Goal: Information Seeking & Learning: Learn about a topic

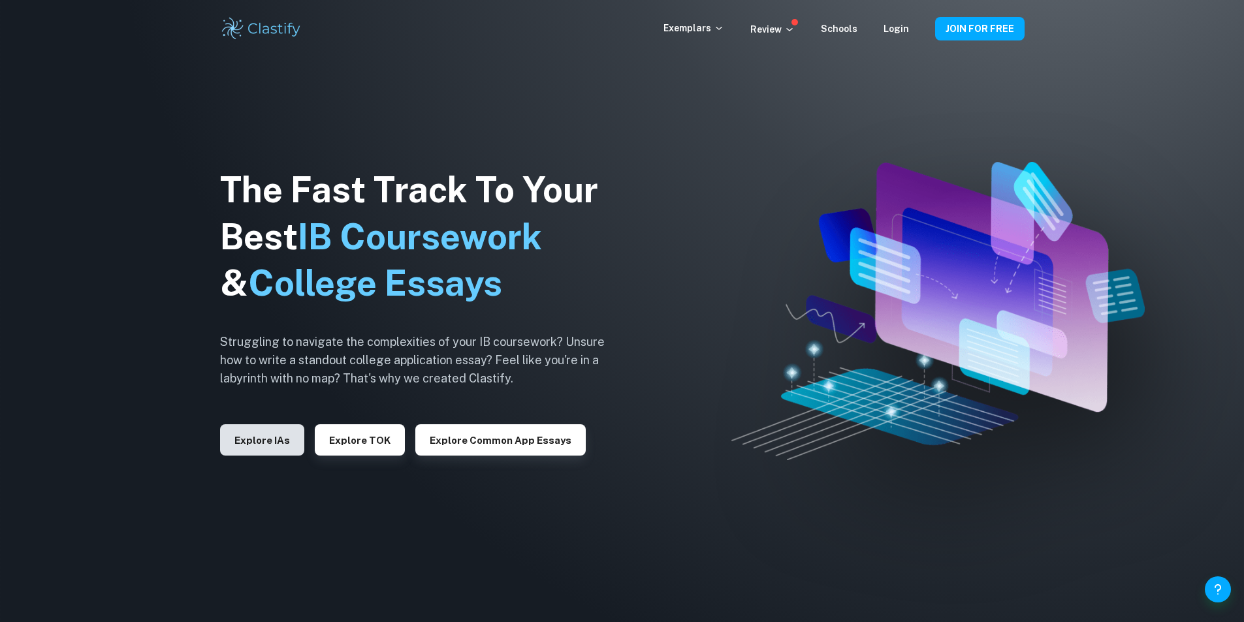
click at [272, 436] on button "Explore IAs" at bounding box center [262, 439] width 84 height 31
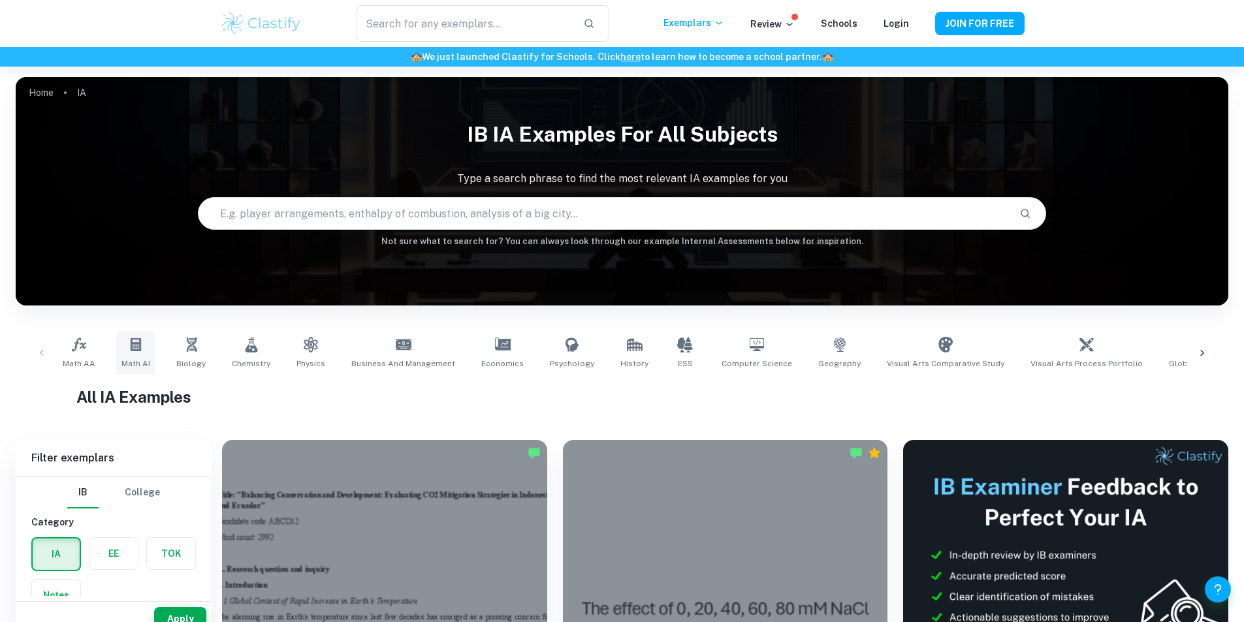
click at [138, 347] on icon at bounding box center [136, 345] width 16 height 16
click at [87, 355] on link "Math AA" at bounding box center [78, 353] width 43 height 43
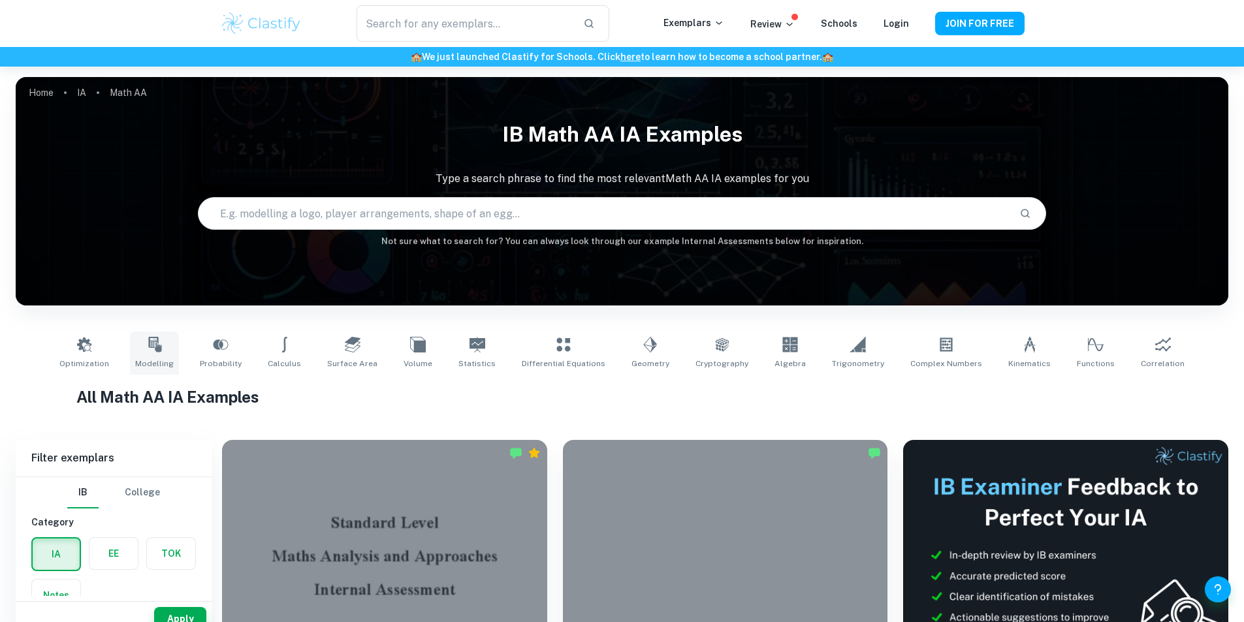
click at [161, 345] on icon at bounding box center [154, 345] width 13 height 16
type input "Modelling"
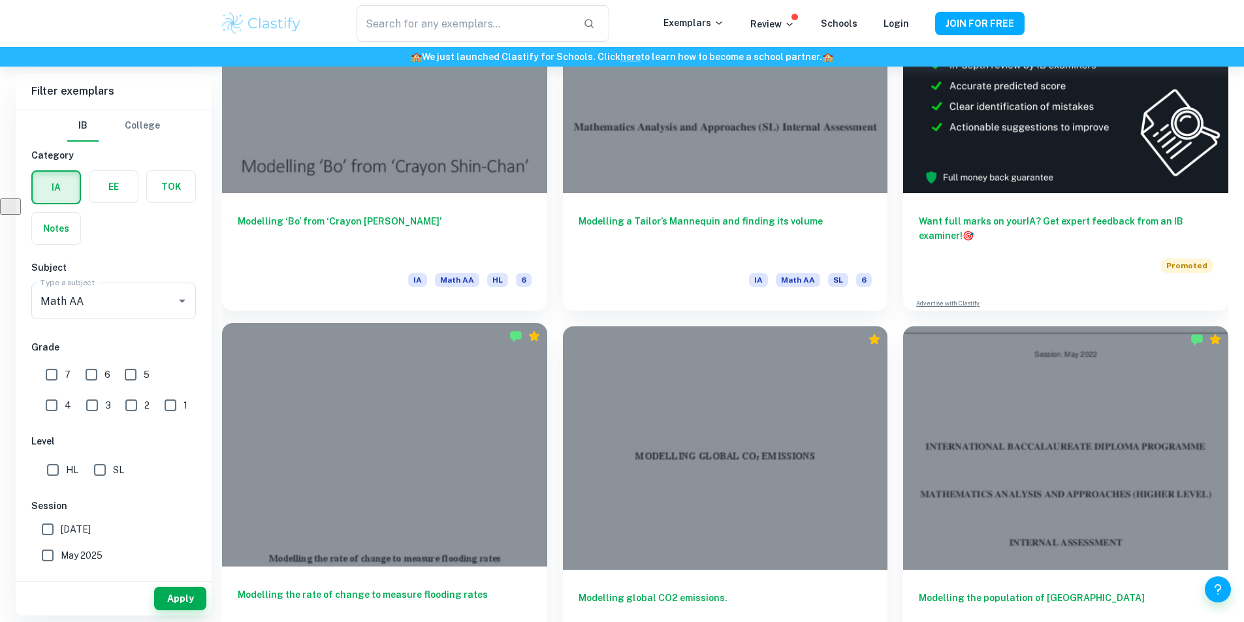
scroll to position [491, 0]
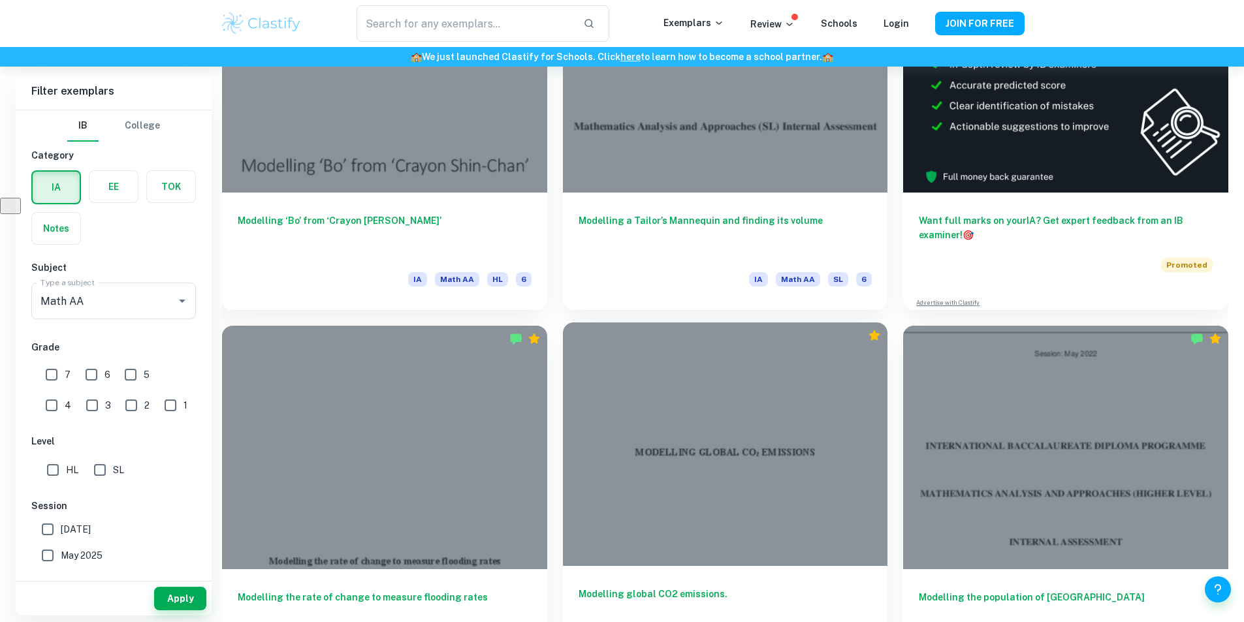
click at [563, 395] on div at bounding box center [725, 445] width 325 height 244
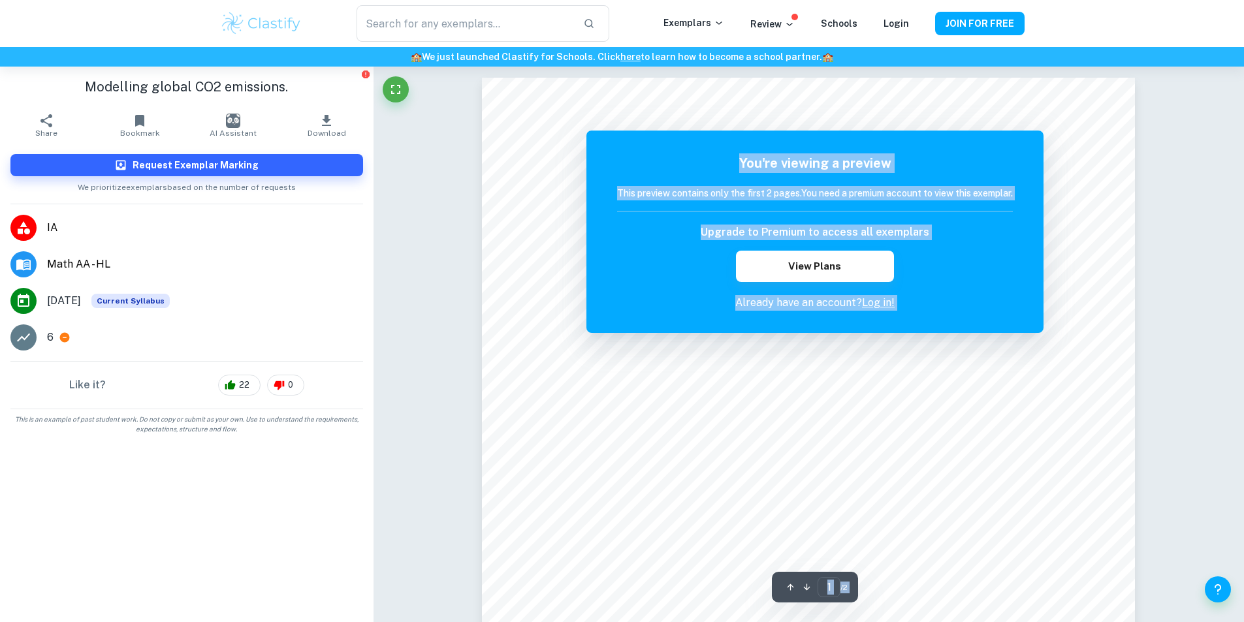
scroll to position [1, 0]
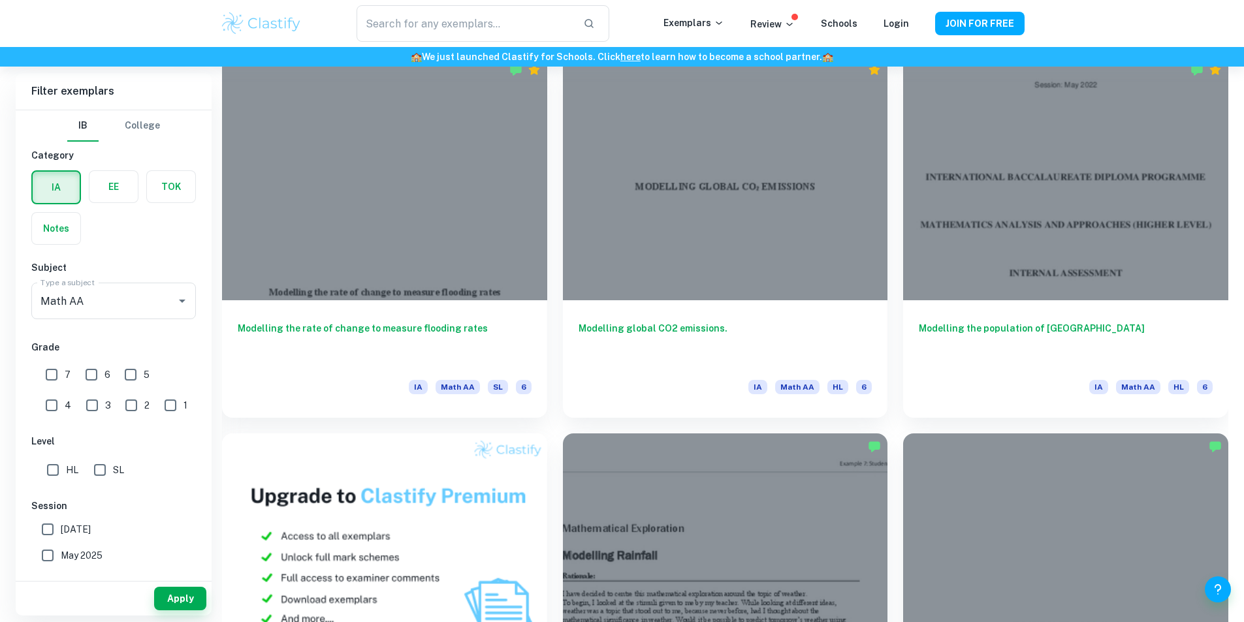
scroll to position [762, 0]
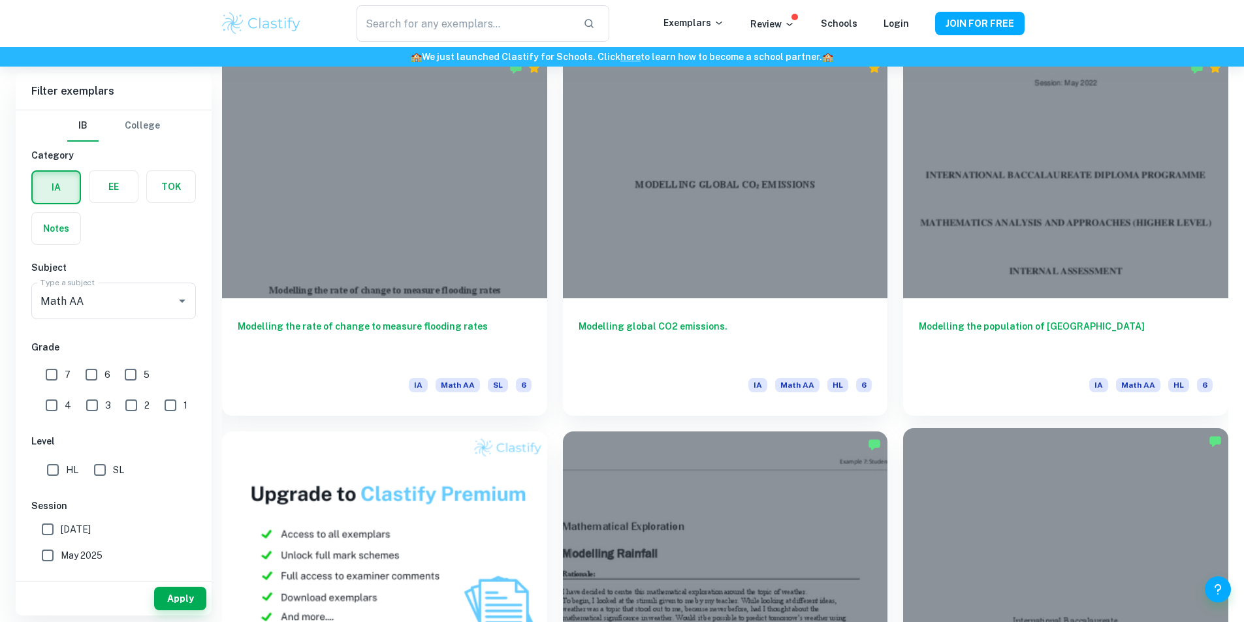
click at [903, 456] on div at bounding box center [1065, 550] width 325 height 244
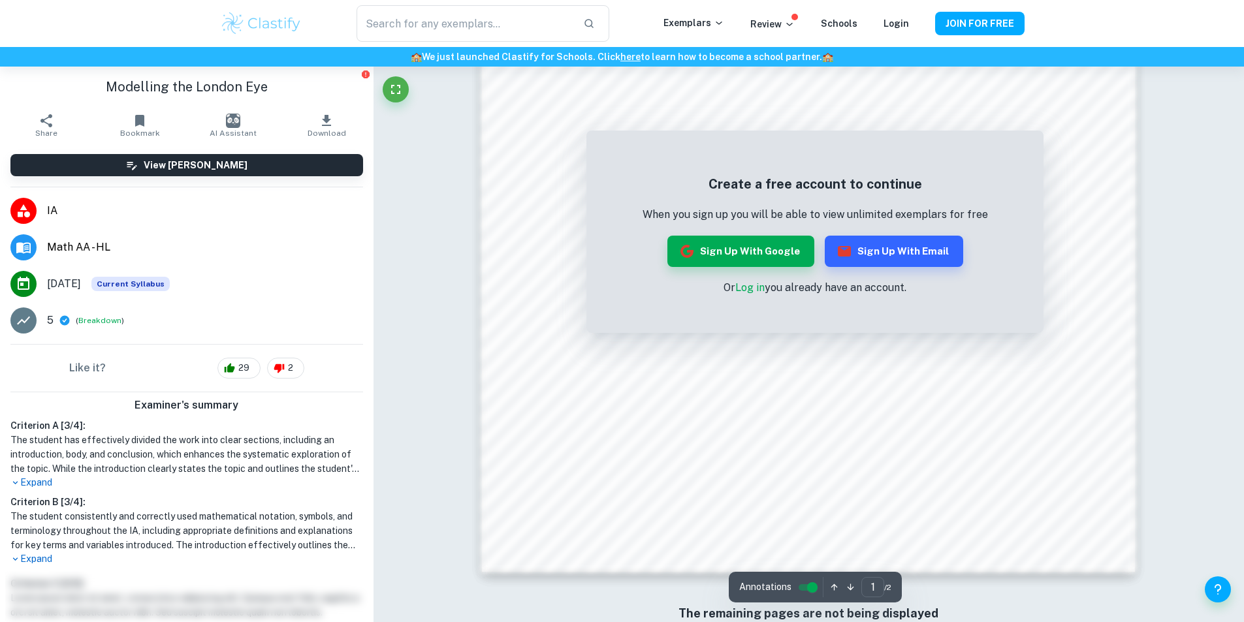
scroll to position [1359, 0]
click at [779, 255] on button "Sign up with Google" at bounding box center [740, 251] width 147 height 31
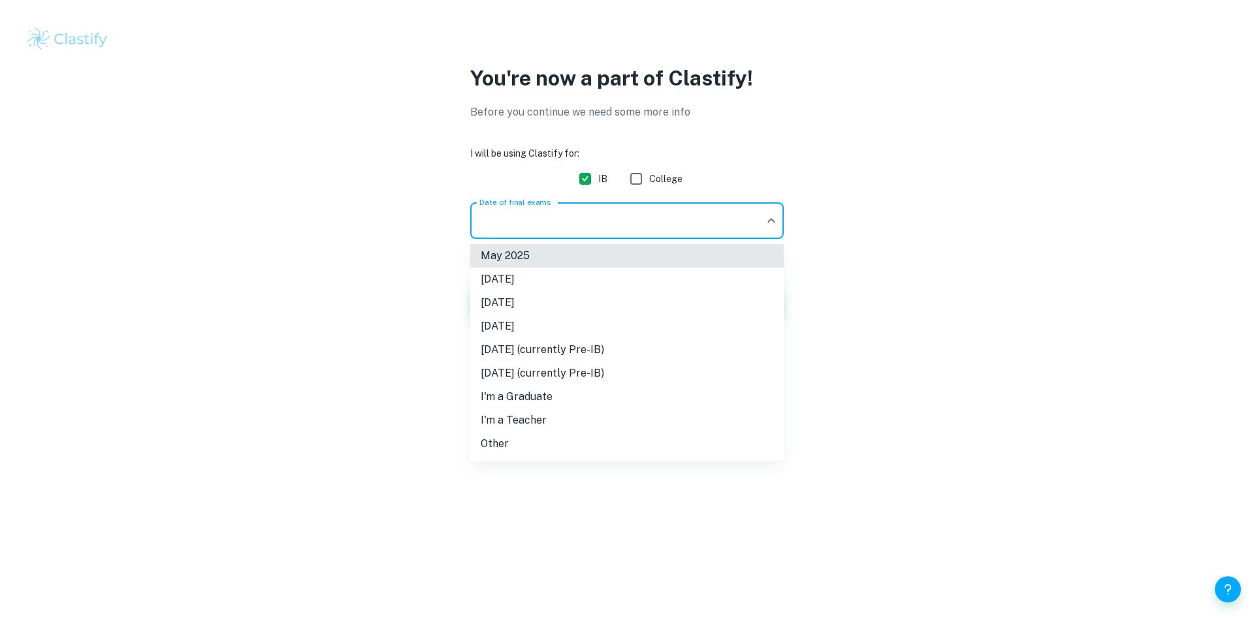
click at [686, 231] on body "We value your privacy We use cookies to enhance your browsing experience, serve…" at bounding box center [627, 311] width 1254 height 622
click at [571, 308] on li "[DATE]" at bounding box center [626, 303] width 313 height 24
type input "M26"
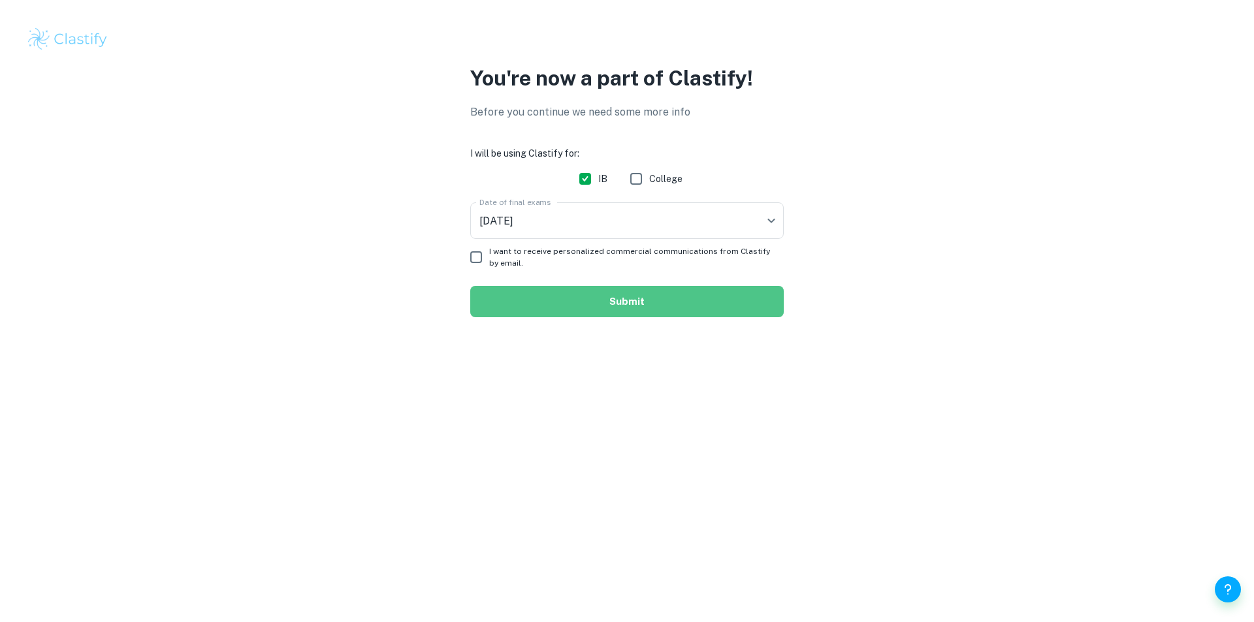
click at [599, 304] on button "Submit" at bounding box center [626, 301] width 313 height 31
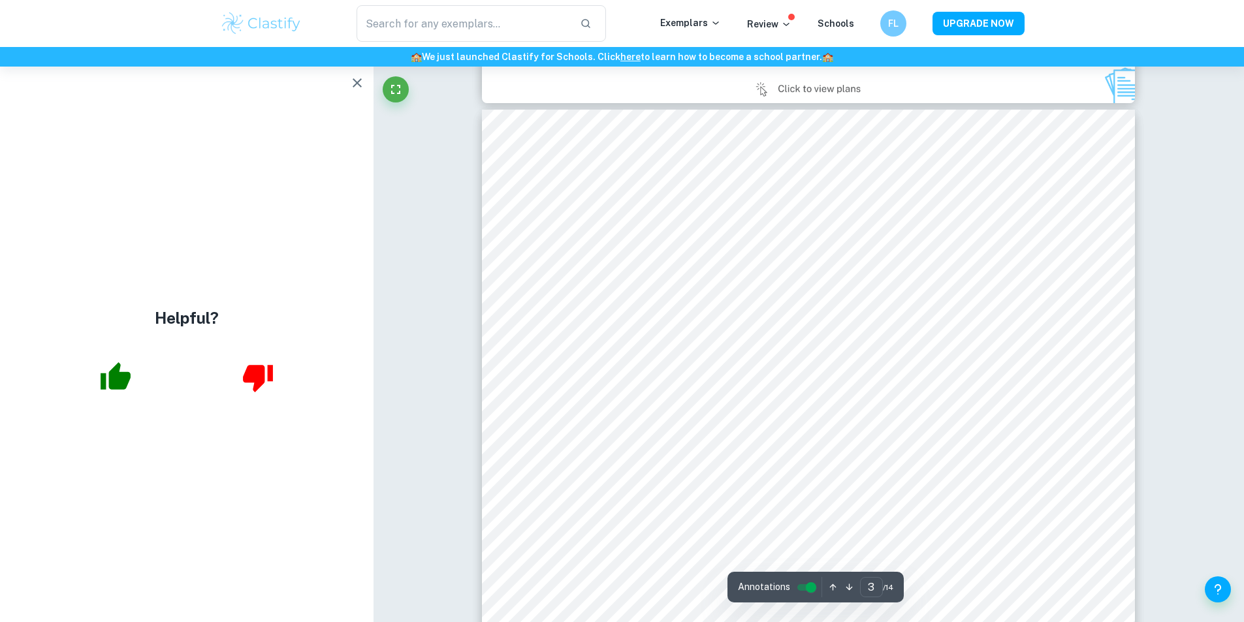
scroll to position [2047, 0]
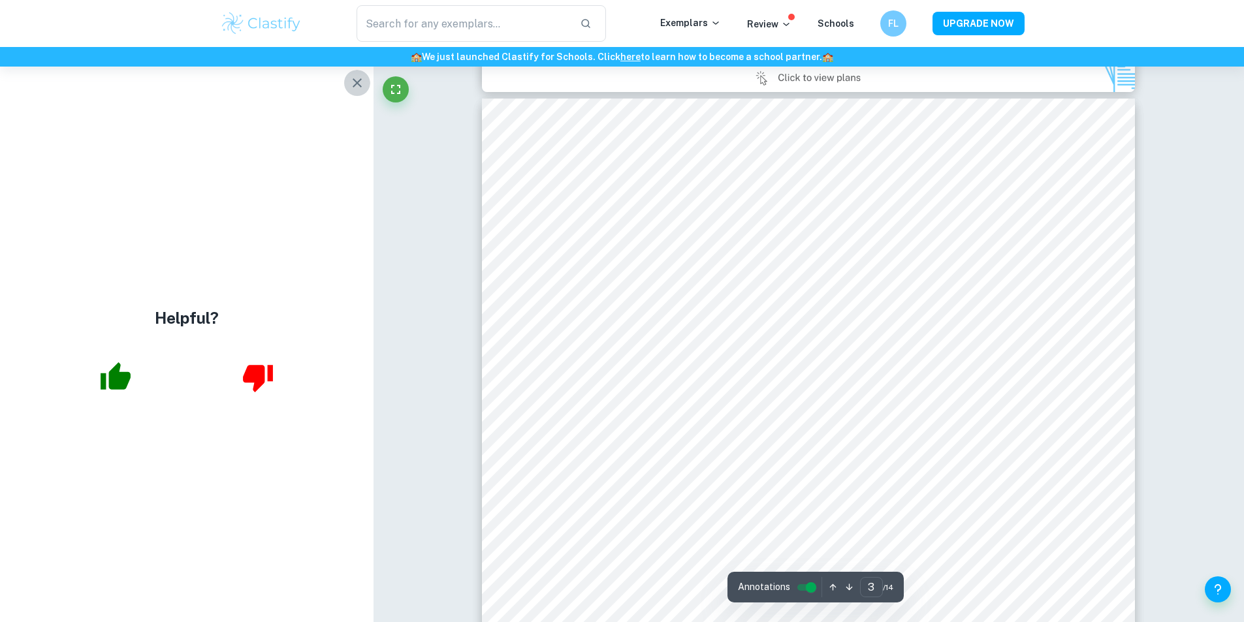
click at [359, 84] on icon "button" at bounding box center [357, 83] width 16 height 16
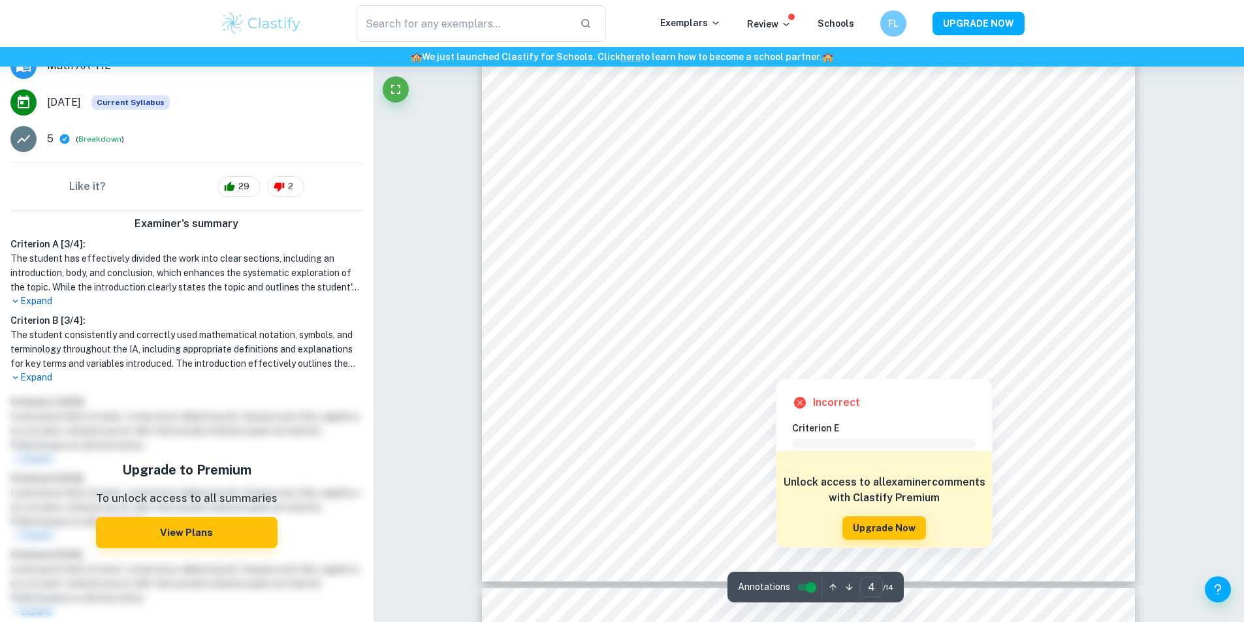
scroll to position [3415, 0]
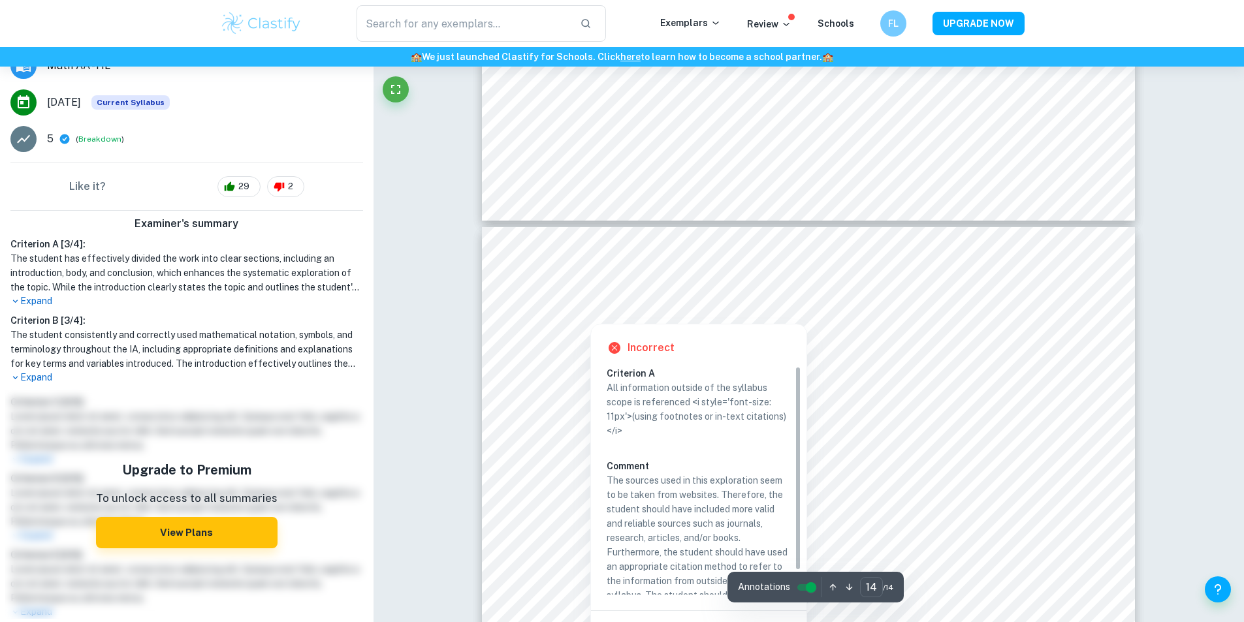
scroll to position [12236, 0]
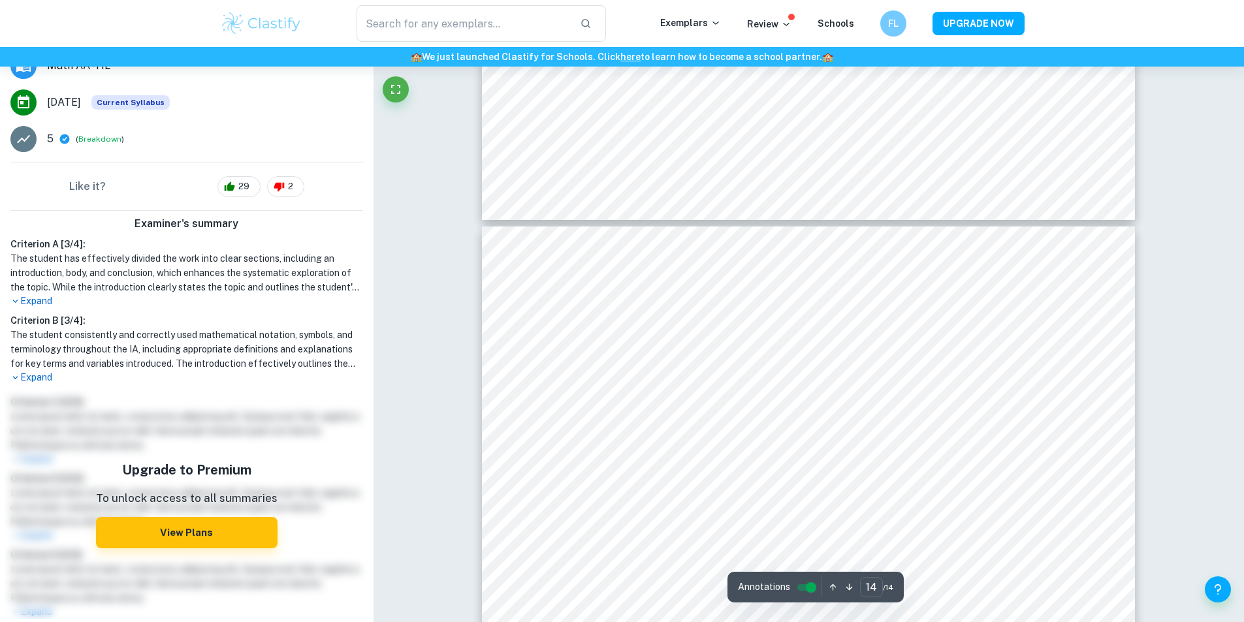
click at [50, 300] on p "Expand" at bounding box center [186, 301] width 353 height 14
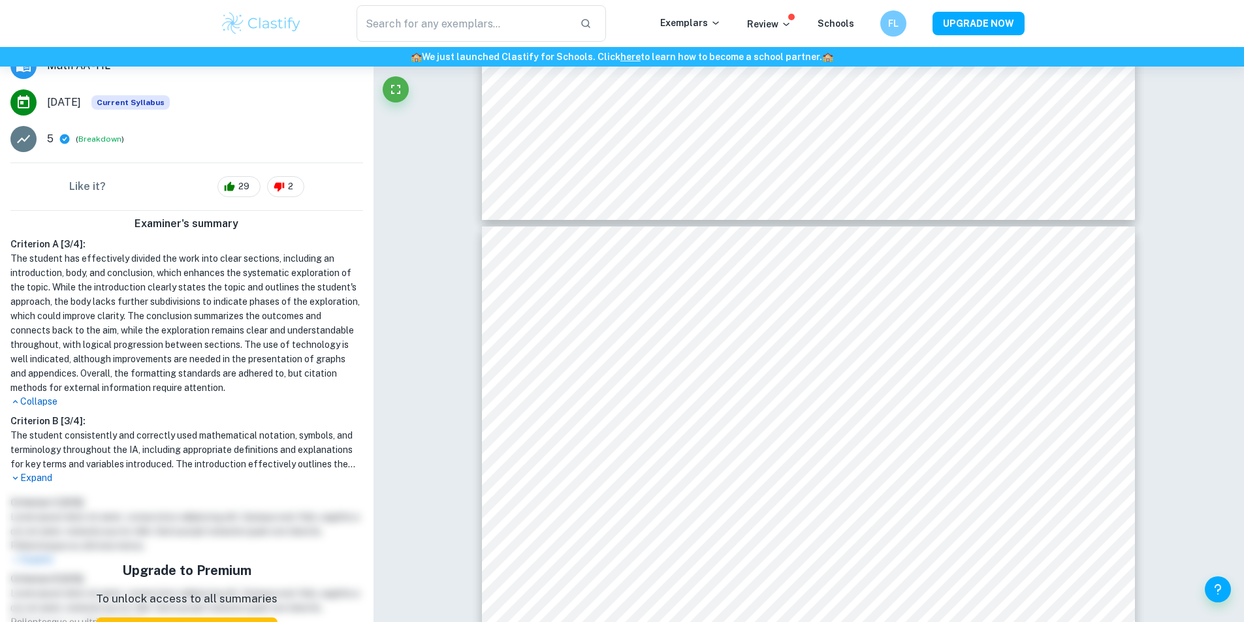
click at [71, 281] on h1 "The student has effectively divided the work into clear sections, including an …" at bounding box center [186, 323] width 353 height 144
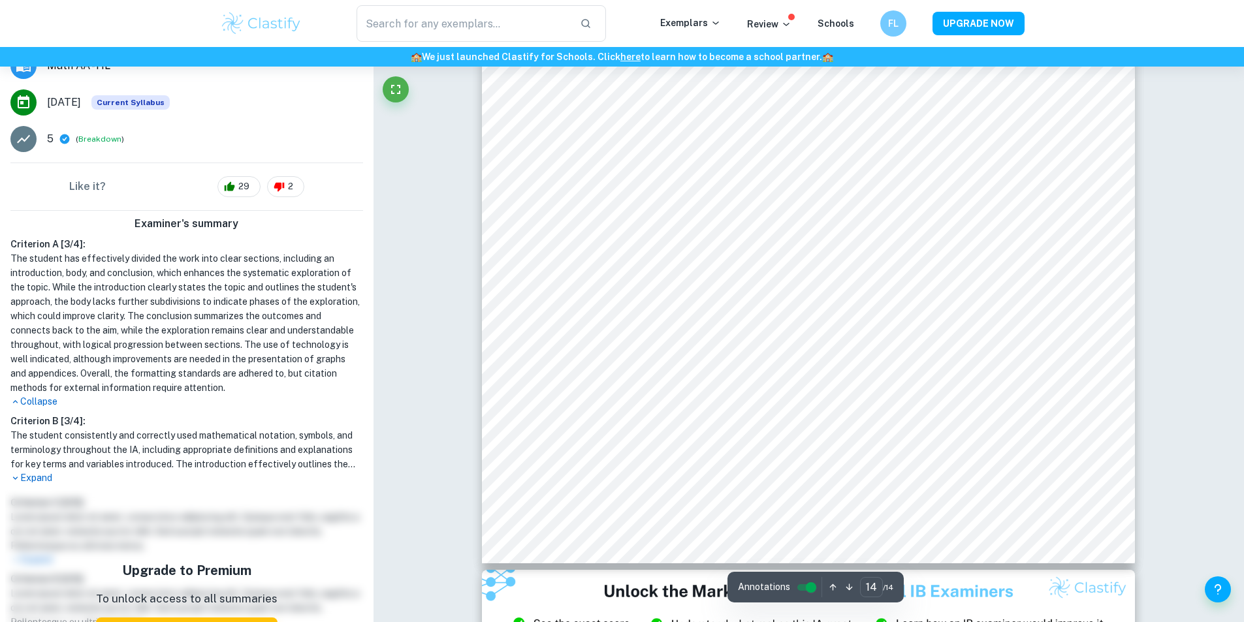
scroll to position [12873, 0]
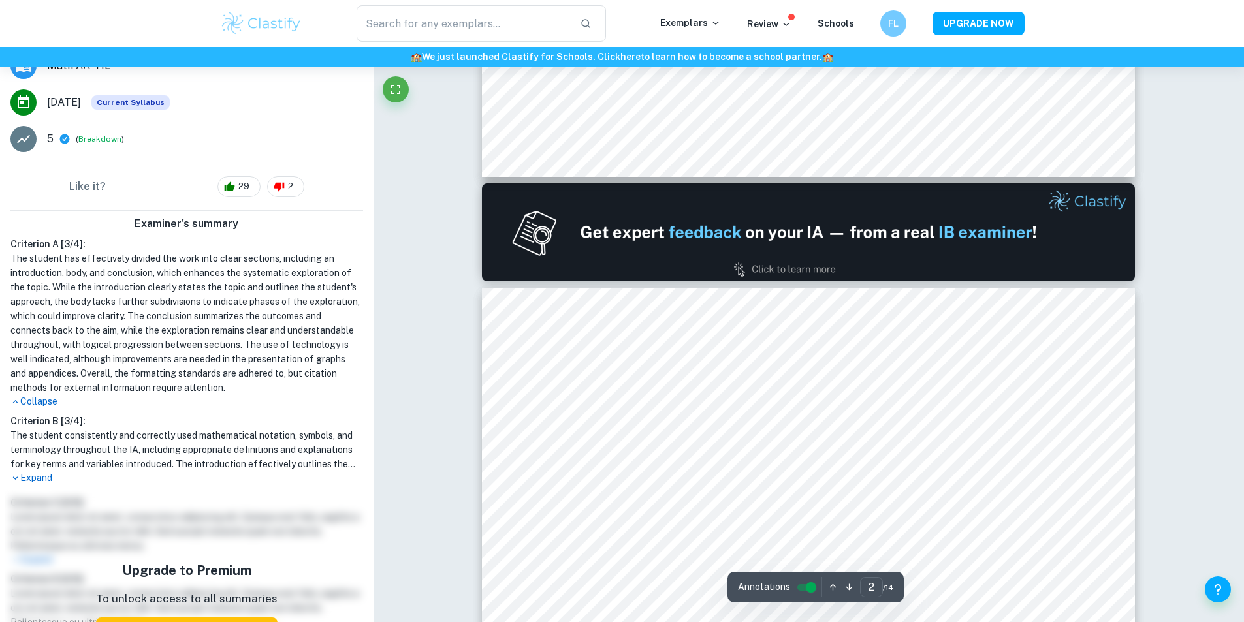
type input "1"
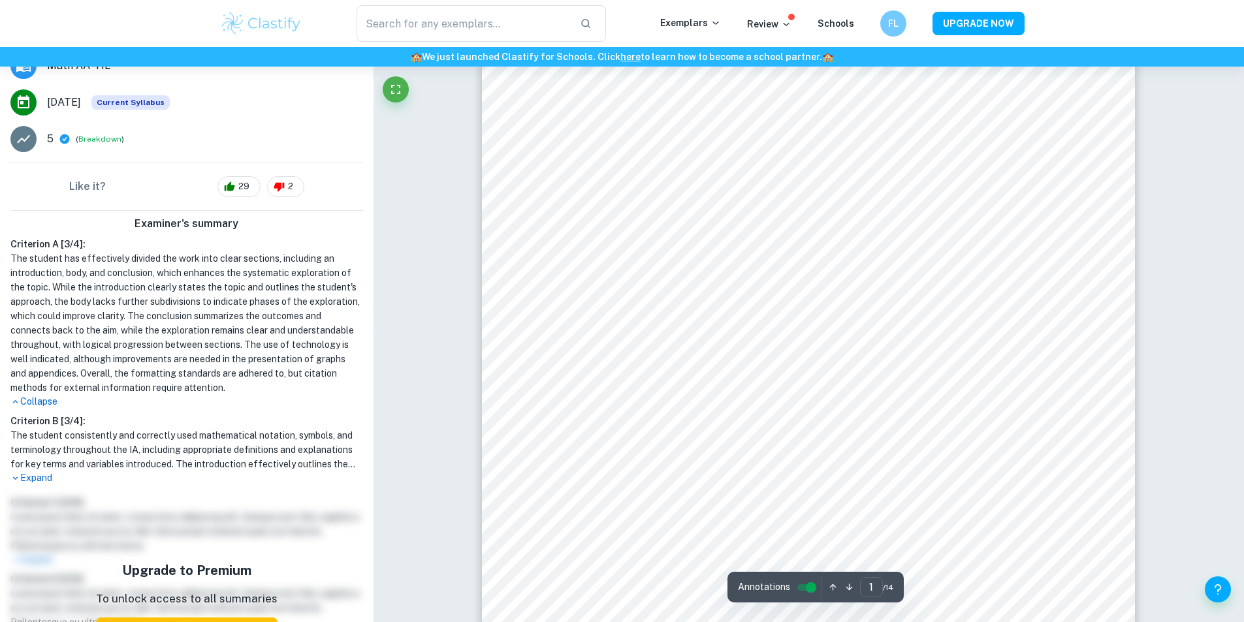
scroll to position [86, 0]
